Goal: Find contact information: Find contact information

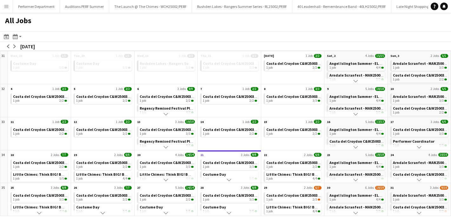
scroll to position [0, 1877]
click at [167, 213] on app-icon "Scroll down" at bounding box center [166, 213] width 4 height 4
click at [168, 204] on link "Rushden Lakes - Rangers Summer Series - RL25002/PERF 1 job 3/3" at bounding box center [167, 202] width 54 height 9
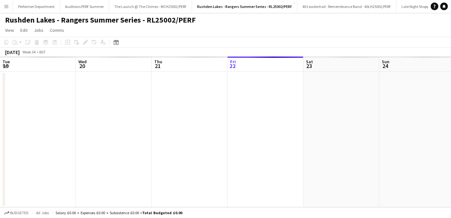
scroll to position [0, 152]
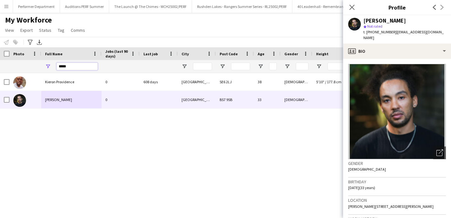
drag, startPoint x: 54, startPoint y: 66, endPoint x: 45, endPoint y: 66, distance: 8.9
click at [49, 66] on div "*****" at bounding box center [71, 66] width 60 height 13
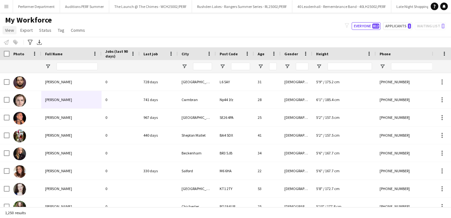
click at [7, 30] on span "View" at bounding box center [9, 30] width 9 height 6
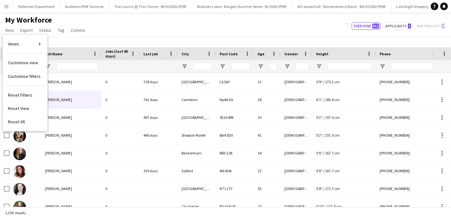
click at [124, 29] on div "My Workforce View Views Default view New view Update view Delete view Edit name…" at bounding box center [225, 26] width 451 height 22
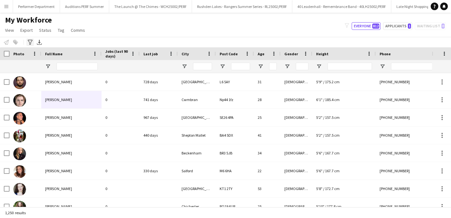
click at [30, 44] on icon "Advanced filters" at bounding box center [30, 42] width 5 height 5
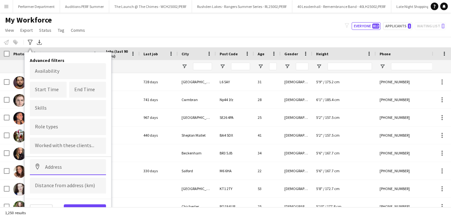
click at [56, 168] on input at bounding box center [68, 167] width 76 height 16
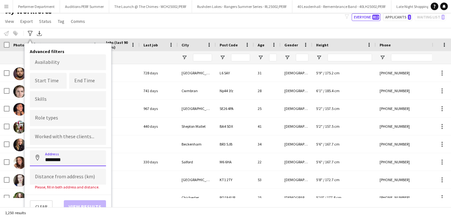
type input "********"
click at [53, 173] on input at bounding box center [68, 177] width 76 height 16
type input "*****"
click at [90, 192] on div "Advanced filters Availability Start Time End Time Skills Role types Worked with…" at bounding box center [68, 131] width 86 height 175
click at [87, 208] on div "1,250 results" at bounding box center [225, 212] width 451 height 11
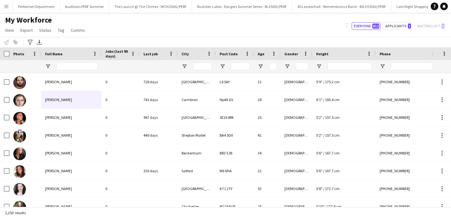
scroll to position [0, 0]
click at [30, 42] on icon "Advanced filters" at bounding box center [30, 42] width 5 height 5
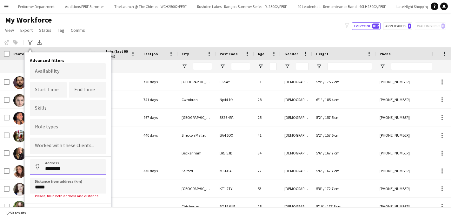
click at [87, 167] on input "********" at bounding box center [68, 167] width 76 height 16
click at [62, 167] on input "********" at bounding box center [68, 167] width 76 height 16
click at [50, 168] on input "********" at bounding box center [68, 167] width 76 height 16
click at [35, 164] on input "********" at bounding box center [68, 167] width 76 height 16
drag, startPoint x: 71, startPoint y: 170, endPoint x: 39, endPoint y: 167, distance: 32.5
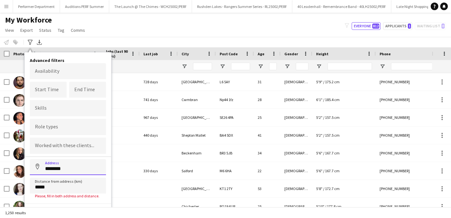
click at [39, 167] on input "********" at bounding box center [68, 167] width 76 height 16
type input "****"
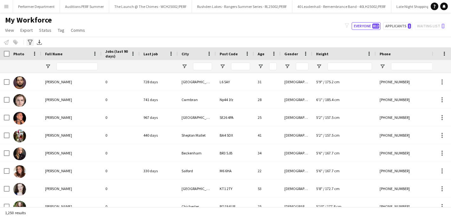
click at [30, 43] on icon "Advanced filters" at bounding box center [30, 42] width 5 height 5
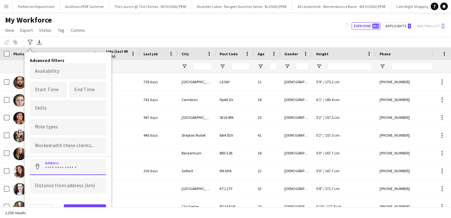
click at [55, 165] on input at bounding box center [68, 167] width 76 height 16
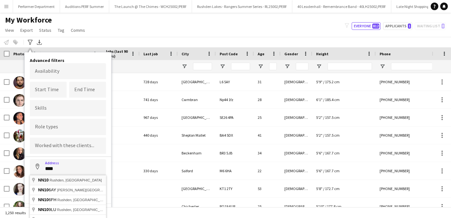
type input "**********"
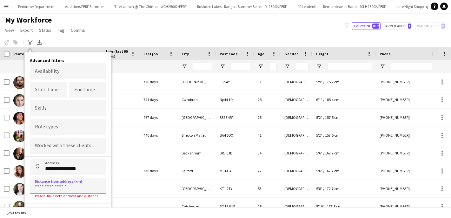
click at [62, 190] on input at bounding box center [68, 186] width 76 height 16
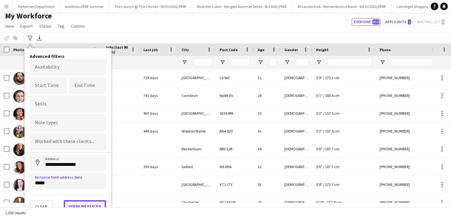
click at [97, 202] on button "View results" at bounding box center [85, 206] width 42 height 13
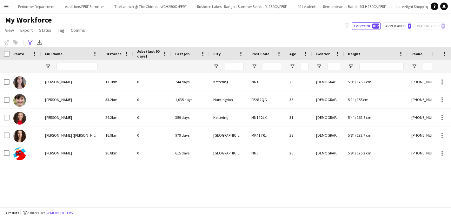
scroll to position [0, 0]
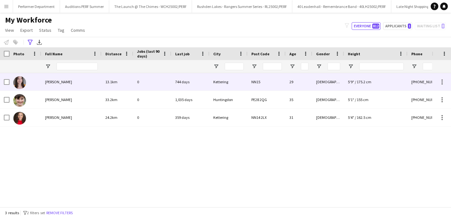
click at [70, 81] on span "Georgina Thompson" at bounding box center [58, 81] width 27 height 5
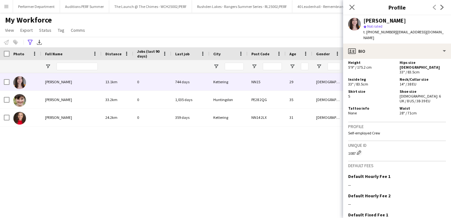
scroll to position [401, 0]
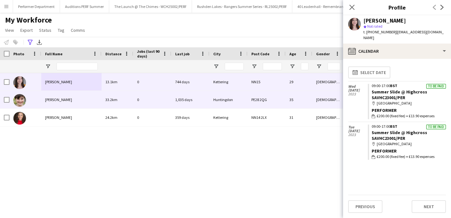
click at [53, 101] on span "jasmin scanlon-carling" at bounding box center [58, 99] width 27 height 5
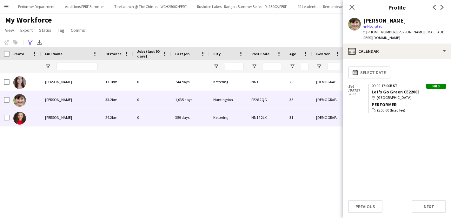
click at [58, 116] on span "Joanne Maroun" at bounding box center [58, 117] width 27 height 5
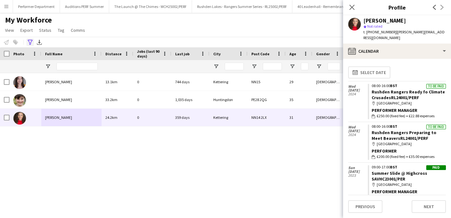
click at [31, 41] on icon at bounding box center [30, 42] width 5 height 5
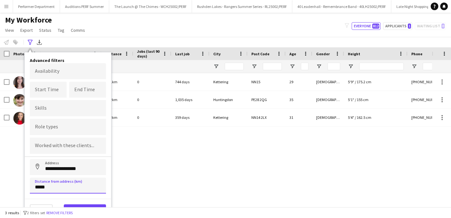
click at [38, 186] on input "*****" at bounding box center [68, 186] width 76 height 16
type input "*****"
click button "Address" at bounding box center [37, 166] width 15 height 15
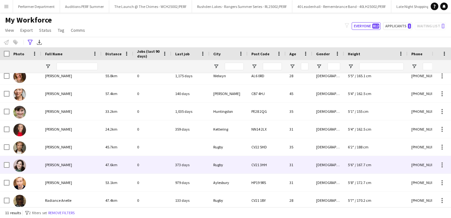
scroll to position [62, 0]
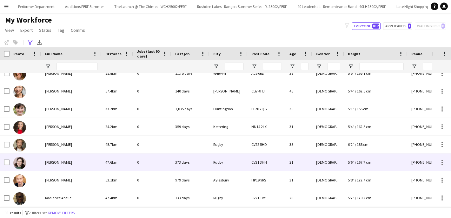
click at [57, 163] on span "Julia Quayle" at bounding box center [58, 162] width 27 height 5
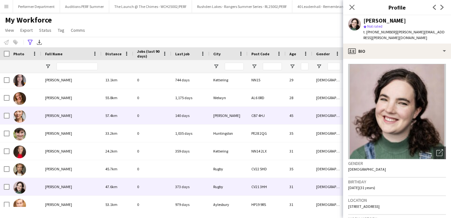
scroll to position [0, 0]
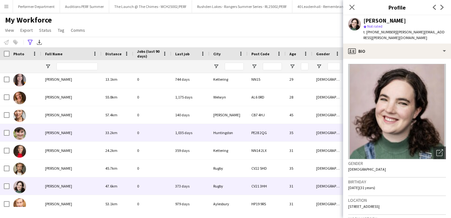
click at [56, 135] on div "jasmin scanlon-carling" at bounding box center [71, 132] width 60 height 17
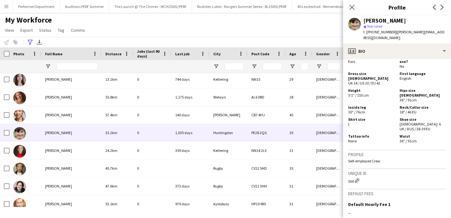
scroll to position [394, 0]
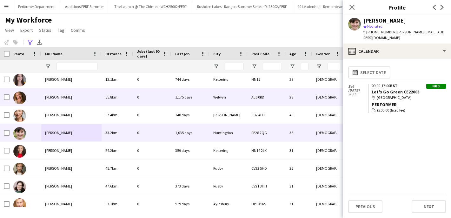
click at [62, 98] on span "Hannah Moss" at bounding box center [58, 97] width 27 height 5
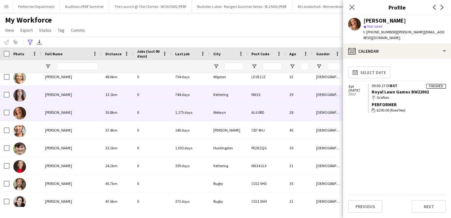
scroll to position [23, 0]
click at [62, 98] on div "Georgina Thompson" at bounding box center [71, 94] width 60 height 17
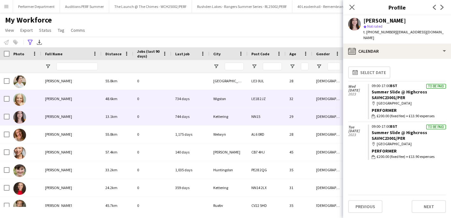
scroll to position [0, 0]
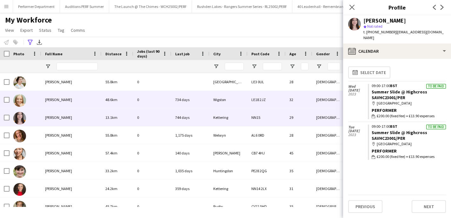
click at [62, 103] on div "Charlotte Parker" at bounding box center [71, 99] width 60 height 17
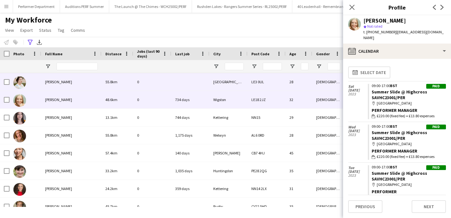
click at [61, 85] on div "Amelia Renard" at bounding box center [71, 81] width 60 height 17
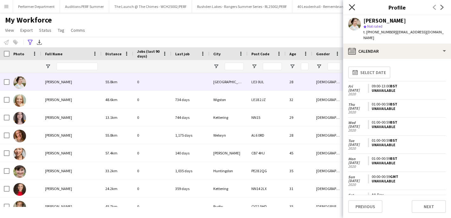
click at [352, 5] on icon "Close pop-in" at bounding box center [352, 7] width 6 height 6
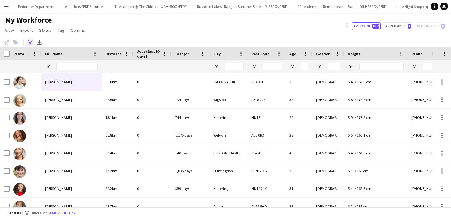
click at [32, 43] on icon "Advanced filters" at bounding box center [30, 42] width 5 height 5
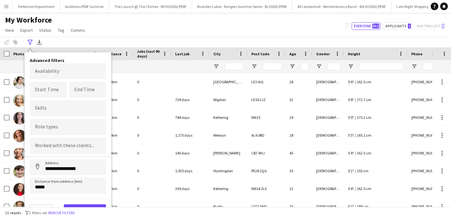
scroll to position [4, 0]
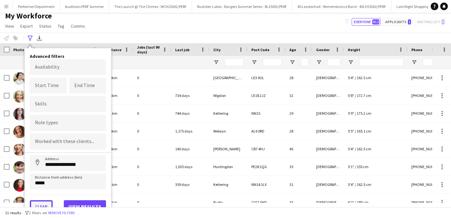
click at [43, 202] on button "Clear" at bounding box center [41, 206] width 23 height 13
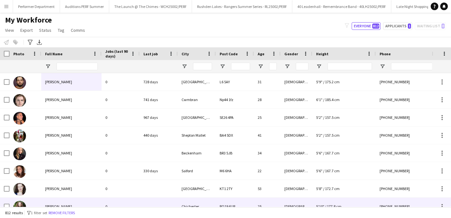
scroll to position [0, 0]
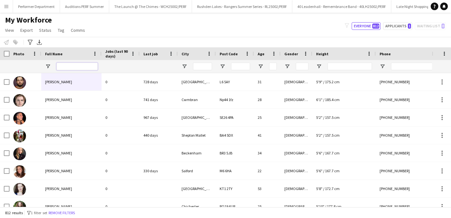
click at [67, 64] on input "Full Name Filter Input" at bounding box center [77, 67] width 41 height 8
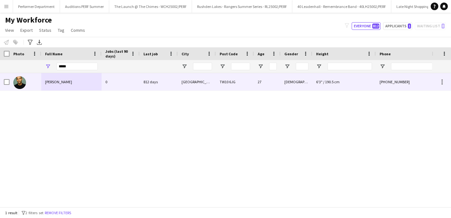
click at [63, 79] on span "Adam Wadge" at bounding box center [58, 81] width 27 height 5
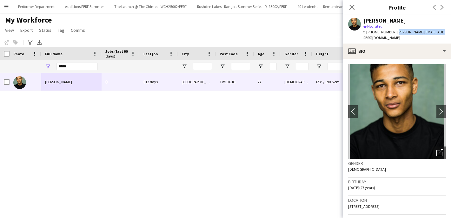
drag, startPoint x: 396, startPoint y: 32, endPoint x: 443, endPoint y: 32, distance: 46.7
click at [443, 32] on div "Adam Wadge star Not rated t. +4407821196304 | adam.wadge20@gmail.com" at bounding box center [397, 29] width 108 height 28
copy span "adam.wadge20@gmail.com"
drag, startPoint x: 76, startPoint y: 67, endPoint x: 24, endPoint y: 66, distance: 52.1
click at [26, 66] on div "*****" at bounding box center [292, 66] width 584 height 13
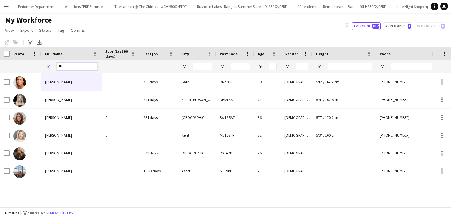
type input "*"
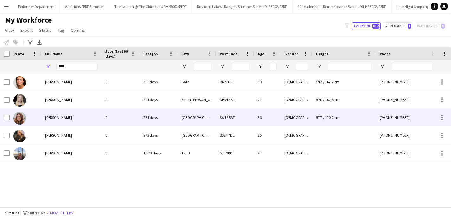
click at [49, 122] on div "Elizabeth Skrzypiec" at bounding box center [71, 117] width 60 height 17
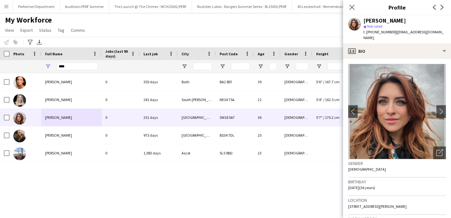
drag, startPoint x: 393, startPoint y: 33, endPoint x: 426, endPoint y: 34, distance: 33.1
click at [426, 34] on div "Elizabeth Skrzypiec star Not rated t. +447817085604 | lizzy.skr@gmail.com" at bounding box center [397, 29] width 108 height 28
drag, startPoint x: 428, startPoint y: 32, endPoint x: 394, endPoint y: 31, distance: 34.7
click at [394, 31] on div "Elizabeth Skrzypiec star Not rated t. +447817085604 | lizzy.skr@gmail.com" at bounding box center [397, 29] width 108 height 28
copy span "lizzy.skr@gmail.com"
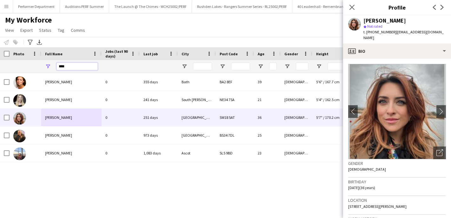
drag, startPoint x: 86, startPoint y: 64, endPoint x: 36, endPoint y: 64, distance: 50.2
click at [36, 64] on div "****" at bounding box center [292, 66] width 584 height 13
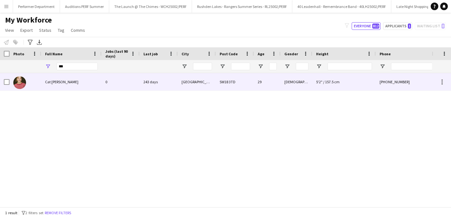
click at [58, 82] on span "Cat Hajduk" at bounding box center [61, 81] width 33 height 5
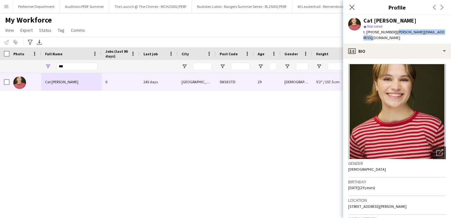
drag, startPoint x: 394, startPoint y: 33, endPoint x: 443, endPoint y: 34, distance: 48.9
click at [443, 34] on div "Cat Hajduk star Not rated t. +447984074779 | catherine.haj00@outlook.com" at bounding box center [397, 29] width 108 height 28
copy span "catherine.haj00@outlook.com"
drag, startPoint x: 75, startPoint y: 69, endPoint x: 43, endPoint y: 64, distance: 32.3
click at [44, 65] on div "***" at bounding box center [71, 66] width 60 height 13
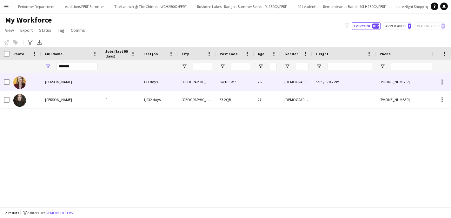
click at [62, 82] on span "Kate Andrews" at bounding box center [58, 81] width 27 height 5
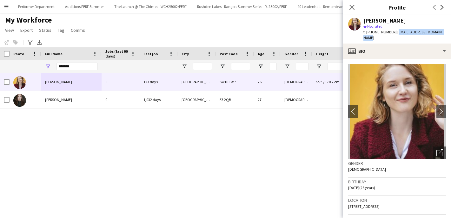
drag, startPoint x: 394, startPoint y: 33, endPoint x: 446, endPoint y: 33, distance: 51.4
click at [446, 33] on div "Kate Andrews star Not rated t. +447909444408 | kateandrewsactor@gmail.com" at bounding box center [397, 29] width 108 height 28
copy span "kateandrewsactor@gmail.com"
drag, startPoint x: 77, startPoint y: 65, endPoint x: 43, endPoint y: 64, distance: 34.3
click at [43, 64] on div "*******" at bounding box center [71, 66] width 60 height 13
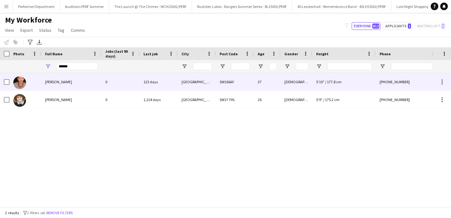
click at [70, 82] on span "Nicholas Harvey" at bounding box center [58, 81] width 27 height 5
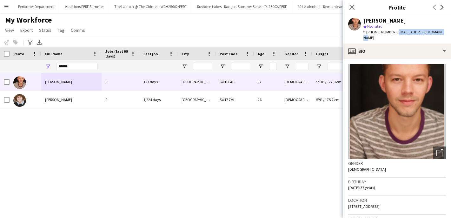
drag, startPoint x: 396, startPoint y: 32, endPoint x: 443, endPoint y: 34, distance: 46.7
click at [443, 34] on div "Nicholas Harvey star Not rated t. +4407815566165 | njharvey88@hotmail.co.uk" at bounding box center [397, 29] width 108 height 28
copy span "njharvey88@hotmail.co.uk"
drag, startPoint x: 81, startPoint y: 67, endPoint x: 16, endPoint y: 66, distance: 65.1
click at [16, 66] on div "******" at bounding box center [292, 66] width 584 height 13
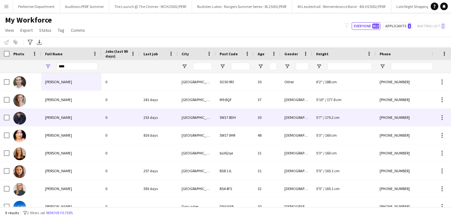
click at [58, 117] on span "Oliver Roy" at bounding box center [58, 117] width 27 height 5
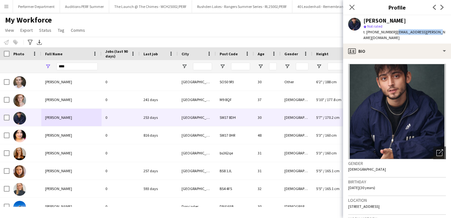
drag, startPoint x: 394, startPoint y: 33, endPoint x: 441, endPoint y: 35, distance: 46.7
click at [441, 34] on app-profile-header "Oliver Roy star Not rated t. +447496821025 | olly-roy@hotmail.co.uk" at bounding box center [397, 29] width 108 height 28
copy span "olly-roy@hotmail.co.uk"
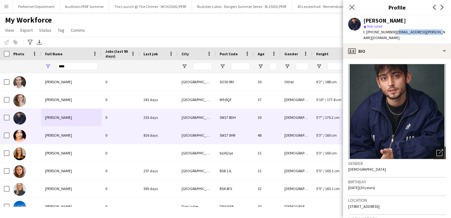
click at [53, 134] on span "Olivia Braza" at bounding box center [58, 135] width 27 height 5
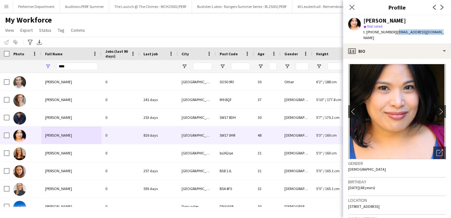
drag, startPoint x: 396, startPoint y: 32, endPoint x: 444, endPoint y: 34, distance: 48.0
click at [444, 34] on app-profile-header "Olivia Braza star Not rated t. +4407388676670 | bodegatopeka@gmail.com" at bounding box center [397, 29] width 108 height 28
copy span "bodegatopeka@gmail.com"
drag, startPoint x: 83, startPoint y: 66, endPoint x: 29, endPoint y: 64, distance: 53.7
click at [29, 64] on div "****" at bounding box center [292, 66] width 584 height 13
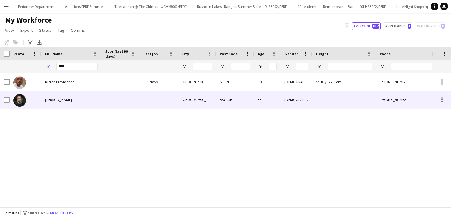
click at [61, 100] on span "Kieron Edwards" at bounding box center [58, 99] width 27 height 5
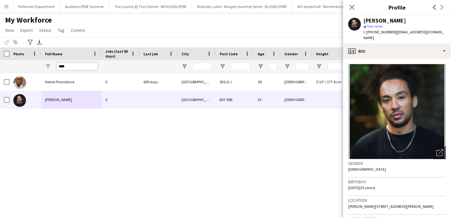
drag, startPoint x: 70, startPoint y: 65, endPoint x: 39, endPoint y: 65, distance: 30.8
click at [39, 65] on div "****" at bounding box center [292, 66] width 584 height 13
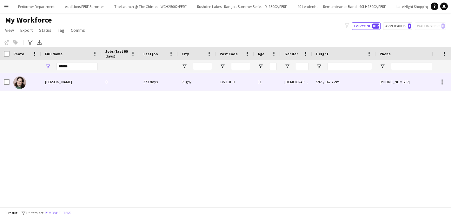
click at [60, 80] on span "Julia Quayle" at bounding box center [58, 81] width 27 height 5
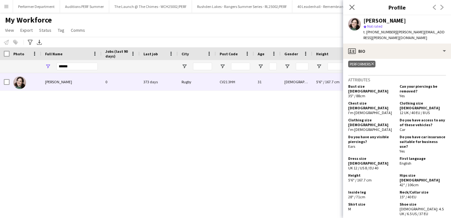
scroll to position [309, 0]
drag, startPoint x: 86, startPoint y: 66, endPoint x: 52, endPoint y: 66, distance: 34.0
click at [54, 66] on div "******" at bounding box center [71, 66] width 60 height 13
type input "*****"
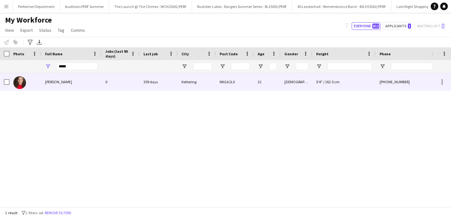
click at [60, 83] on span "Joanne Maroun" at bounding box center [58, 81] width 27 height 5
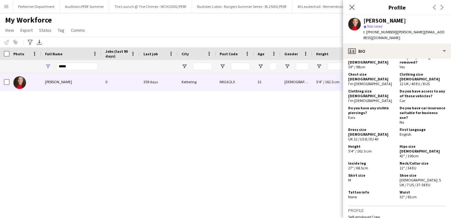
scroll to position [365, 0]
click at [353, 6] on icon "Close pop-in" at bounding box center [352, 7] width 6 height 6
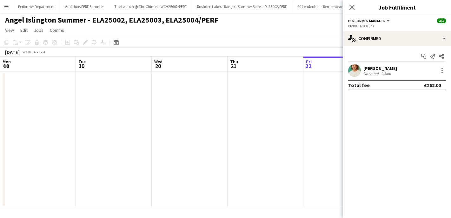
scroll to position [0, 152]
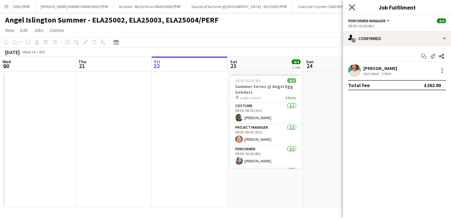
click at [350, 7] on icon "Close pop-in" at bounding box center [352, 7] width 6 height 6
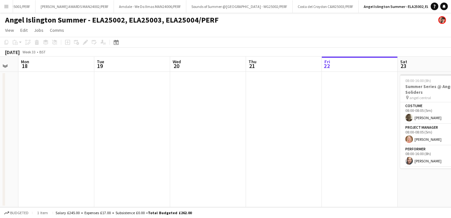
scroll to position [0, 131]
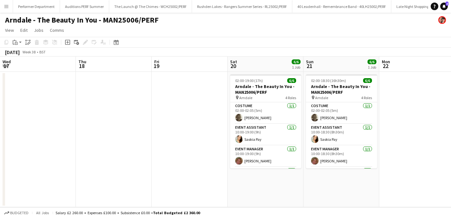
scroll to position [0, 172]
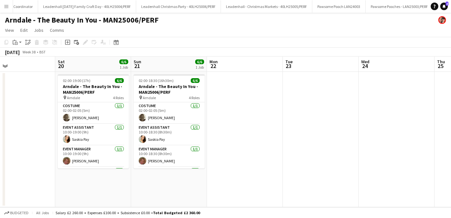
click at [7, 4] on app-icon "Menu" at bounding box center [6, 6] width 5 height 5
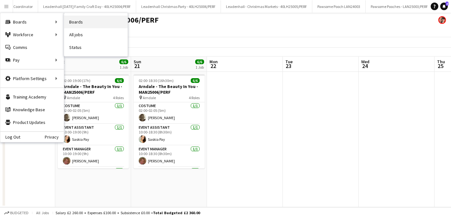
click at [84, 24] on link "Boards" at bounding box center [96, 22] width 64 height 13
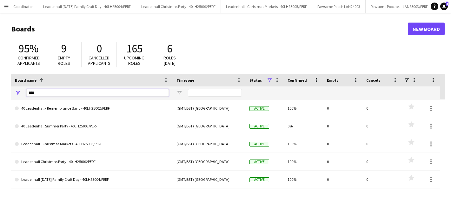
click at [44, 92] on input "****" at bounding box center [97, 93] width 143 height 8
drag, startPoint x: 44, startPoint y: 92, endPoint x: 16, endPoint y: 92, distance: 28.3
click at [16, 92] on div "****" at bounding box center [92, 92] width 162 height 13
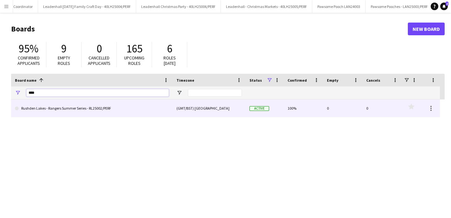
type input "****"
click at [75, 111] on link "Rushden Lakes - Rangers Summer Series - RL25002/PERF" at bounding box center [92, 108] width 154 height 18
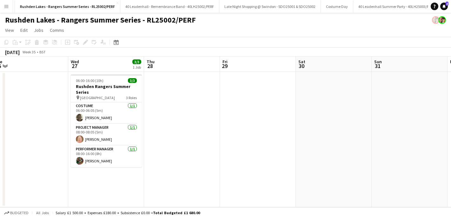
scroll to position [0, 139]
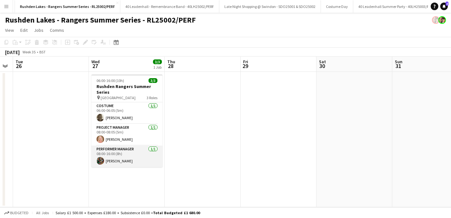
click at [125, 151] on app-card-role "Performer Manager [DATE] 08:00-16:00 (8h) [PERSON_NAME]" at bounding box center [126, 156] width 71 height 22
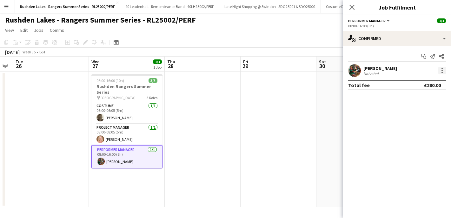
click at [445, 69] on div at bounding box center [443, 71] width 8 height 8
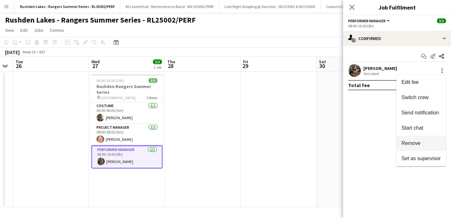
click at [407, 140] on button "Remove" at bounding box center [422, 143] width 50 height 15
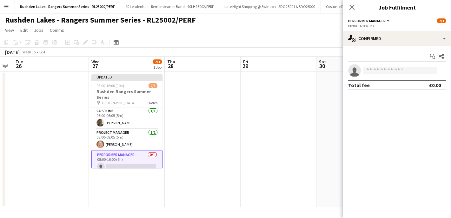
click at [211, 123] on app-date-cell at bounding box center [203, 139] width 76 height 135
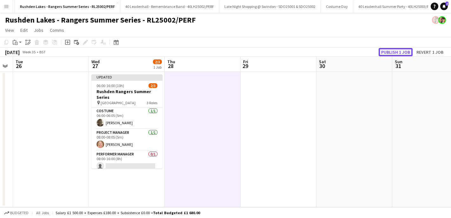
click at [398, 53] on button "Publish 1 job" at bounding box center [396, 52] width 34 height 8
